Goal: Communication & Community: Ask a question

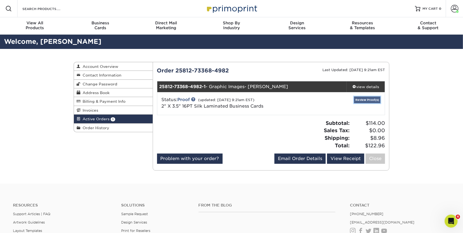
click at [366, 99] on link "Review Proof(s)" at bounding box center [367, 99] width 26 height 7
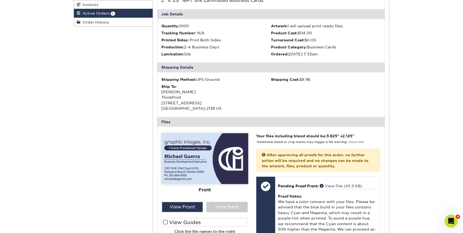
scroll to position [172, 0]
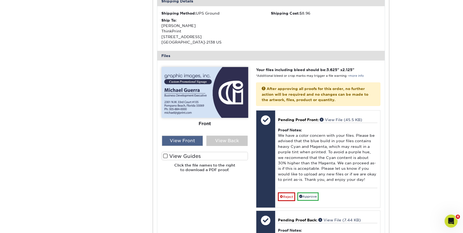
click at [178, 137] on div "View Front" at bounding box center [182, 141] width 41 height 10
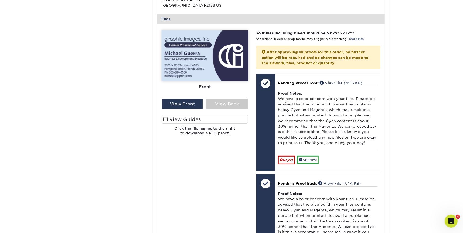
scroll to position [245, 0]
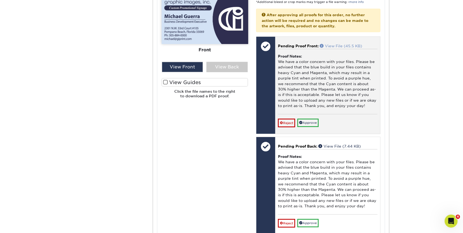
click at [333, 45] on link "View File (45.5 KB)" at bounding box center [341, 46] width 42 height 4
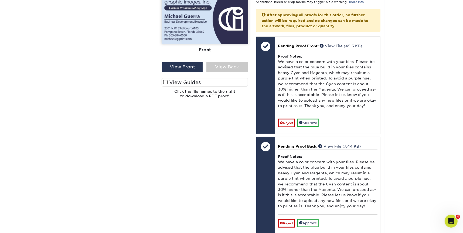
click at [167, 80] on span at bounding box center [165, 82] width 5 height 5
click at [0, 0] on input "View Guides" at bounding box center [0, 0] width 0 height 0
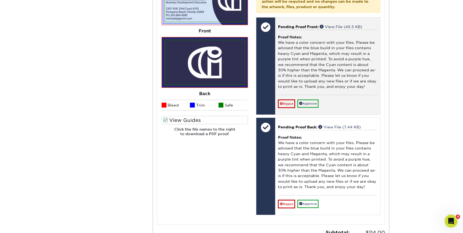
scroll to position [217, 0]
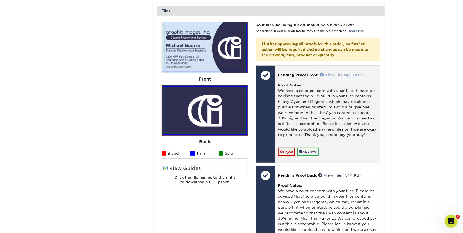
click at [351, 75] on link "View File (45.5 KB)" at bounding box center [341, 75] width 42 height 4
click at [268, 79] on div at bounding box center [266, 75] width 19 height 19
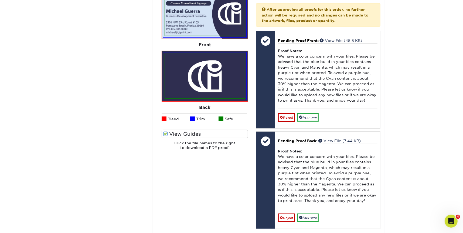
scroll to position [151, 0]
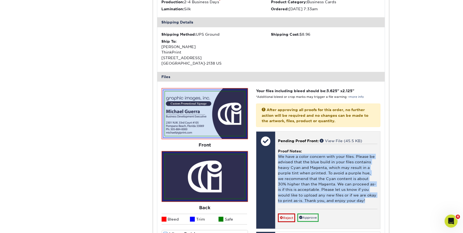
drag, startPoint x: 279, startPoint y: 155, endPoint x: 360, endPoint y: 201, distance: 93.3
click at [360, 201] on div "Proof Notes: We have a color concern with your files. Please be advised that th…" at bounding box center [328, 176] width 100 height 65
copy div "We have a color concern with your files. Please be advised that the blue build …"
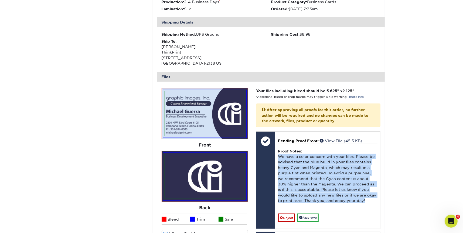
click at [430, 52] on div "Active Orders Account Overview Contact Information Change Password Address Book…" at bounding box center [231, 152] width 463 height 509
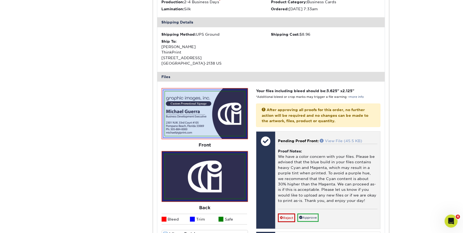
click at [332, 140] on link "View File (45.5 KB)" at bounding box center [341, 141] width 42 height 4
click at [333, 139] on link "View File (45.5 KB)" at bounding box center [341, 141] width 42 height 4
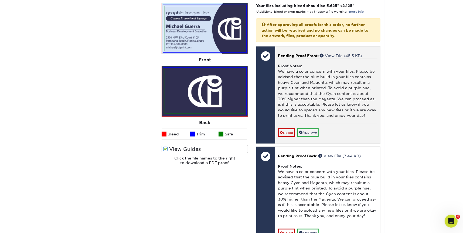
scroll to position [241, 0]
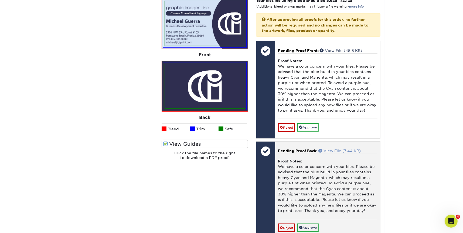
click at [341, 150] on link "View File (7.44 KB)" at bounding box center [340, 151] width 42 height 4
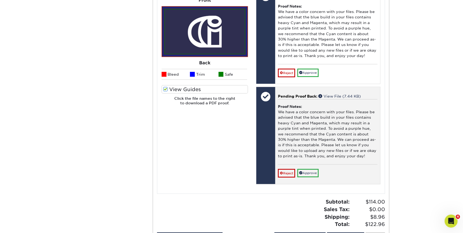
scroll to position [357, 0]
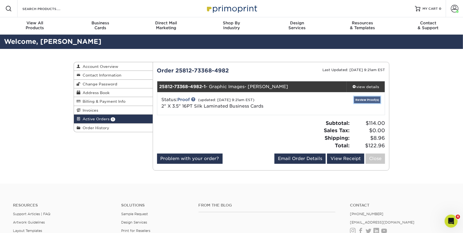
click at [360, 99] on link "Review Proof(s)" at bounding box center [367, 99] width 26 height 7
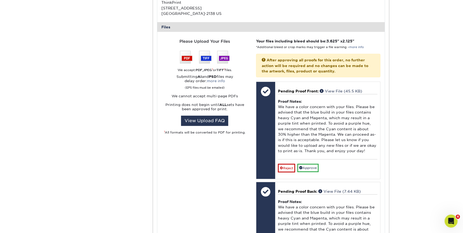
scroll to position [171, 0]
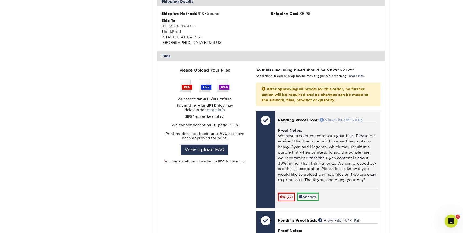
click at [340, 119] on link "View File (45.5 KB)" at bounding box center [341, 120] width 42 height 4
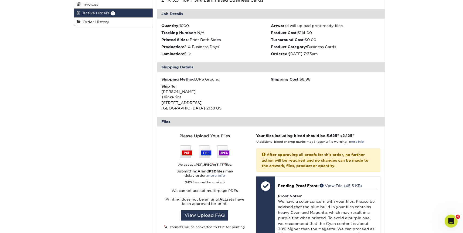
scroll to position [1, 0]
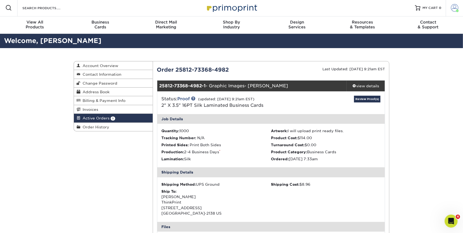
click at [458, 9] on span at bounding box center [457, 10] width 3 height 3
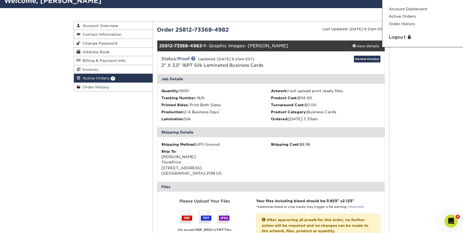
scroll to position [0, 0]
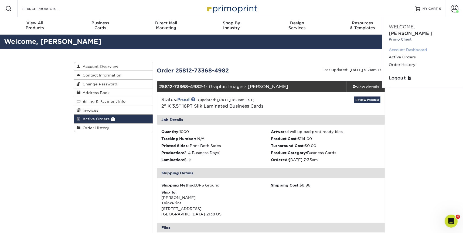
click at [414, 46] on link "Account Dashboard" at bounding box center [423, 49] width 68 height 7
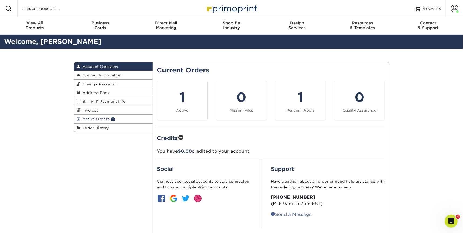
click at [99, 117] on span "Active Orders" at bounding box center [94, 119] width 29 height 4
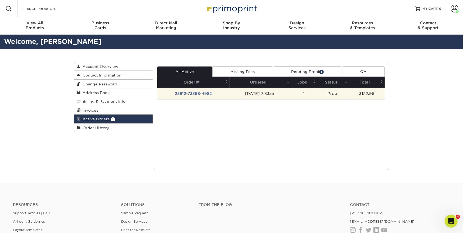
click at [203, 94] on td "25812-73368-4982" at bounding box center [193, 93] width 73 height 11
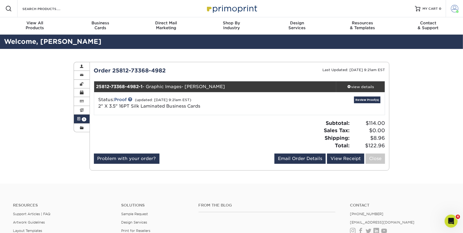
click at [456, 7] on span at bounding box center [455, 9] width 8 height 8
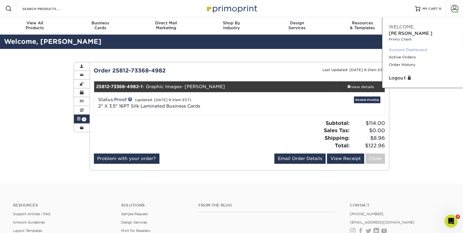
click at [414, 46] on link "Account Dashboard" at bounding box center [423, 49] width 68 height 7
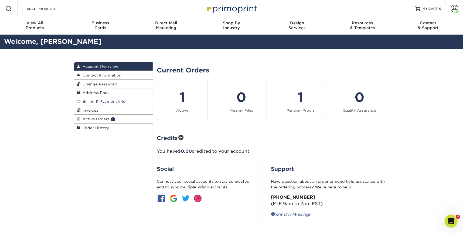
click at [96, 102] on span "Billing & Payment Info" at bounding box center [102, 101] width 45 height 4
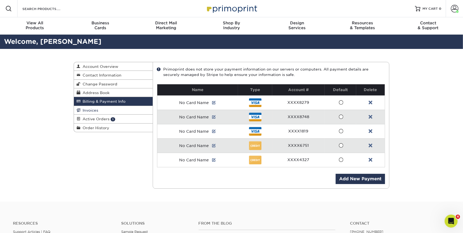
click at [98, 109] on link "Invoices" at bounding box center [113, 110] width 79 height 9
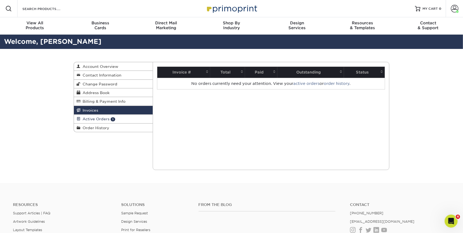
click at [96, 118] on span "Active Orders" at bounding box center [94, 119] width 29 height 4
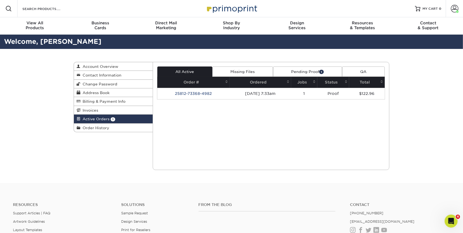
click at [453, 221] on icon "Open Intercom Messenger" at bounding box center [451, 220] width 9 height 9
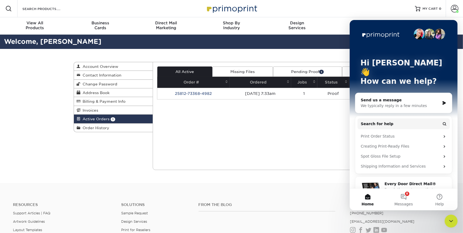
click at [205, 146] on div "Current Orders 1 Active 0 Missing Files" at bounding box center [271, 116] width 237 height 108
click at [118, 146] on div "Active Orders Account Overview Contact Information Change Password Address Book…" at bounding box center [232, 116] width 324 height 134
click at [402, 103] on div "We typically reply in a few minutes" at bounding box center [400, 106] width 79 height 6
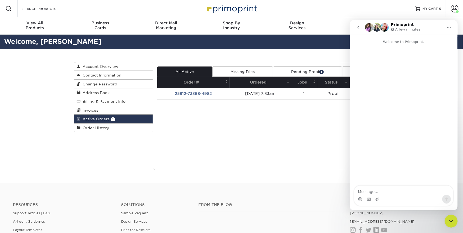
type textarea "i"
click at [359, 187] on textarea "the customer wants to cancel this order 25812-73368-4982" at bounding box center [403, 187] width 99 height 15
click at [417, 192] on textarea "Has our credit card been charged for this order? The customer wants to cancel t…" at bounding box center [403, 184] width 99 height 20
type textarea "Has our credit card been charged for this order 25812-73368-4982"
drag, startPoint x: 384, startPoint y: 190, endPoint x: 353, endPoint y: 186, distance: 31.4
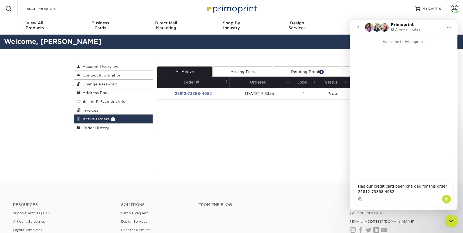
click at [355, 186] on textarea "Has our credit card been charged for this order 25812-73368-4982" at bounding box center [403, 187] width 99 height 15
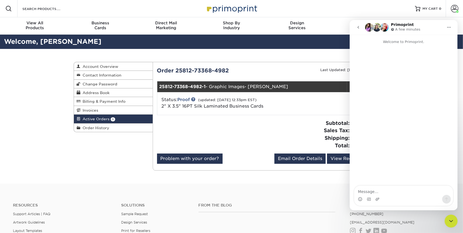
click at [136, 151] on div "Active Orders Account Overview Contact Information Change Password Address Book…" at bounding box center [232, 116] width 324 height 134
click at [191, 99] on div "Status: Proof (updated: [DATE] 12:33pm EST) 2" X 3.5" 16PT Silk Laminated Busin…" at bounding box center [233, 102] width 151 height 13
click at [186, 99] on link "Proof" at bounding box center [184, 99] width 12 height 5
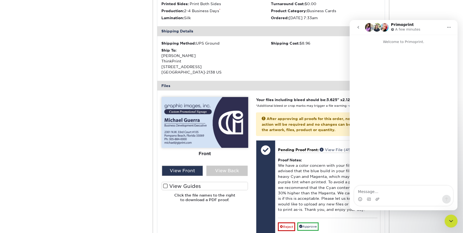
scroll to position [197, 0]
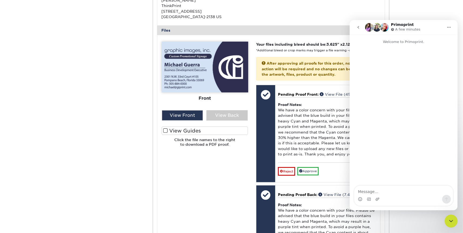
click at [450, 11] on div "Active Orders Account Overview Contact Information Change Password Address Book…" at bounding box center [231, 106] width 463 height 509
click at [108, 157] on div "Active Orders Account Overview Contact Information Change Password Address Book…" at bounding box center [232, 106] width 324 height 509
click at [359, 26] on icon "go back" at bounding box center [358, 27] width 4 height 4
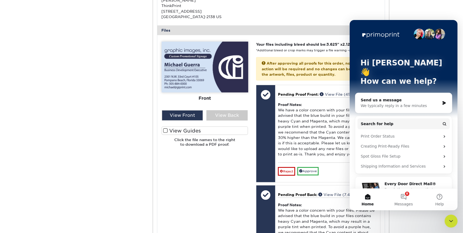
click at [417, 15] on div "Active Orders Account Overview Contact Information Change Password Address Book…" at bounding box center [231, 106] width 463 height 509
